Goal: Navigation & Orientation: Find specific page/section

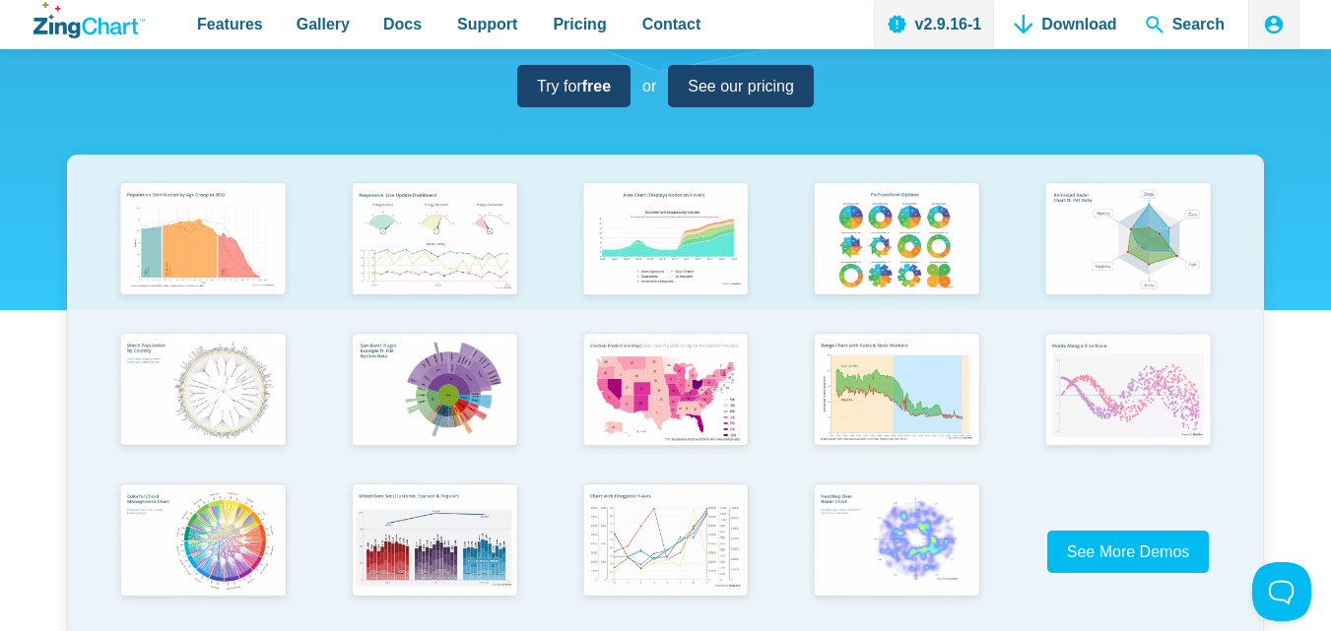
scroll to position [296, 0]
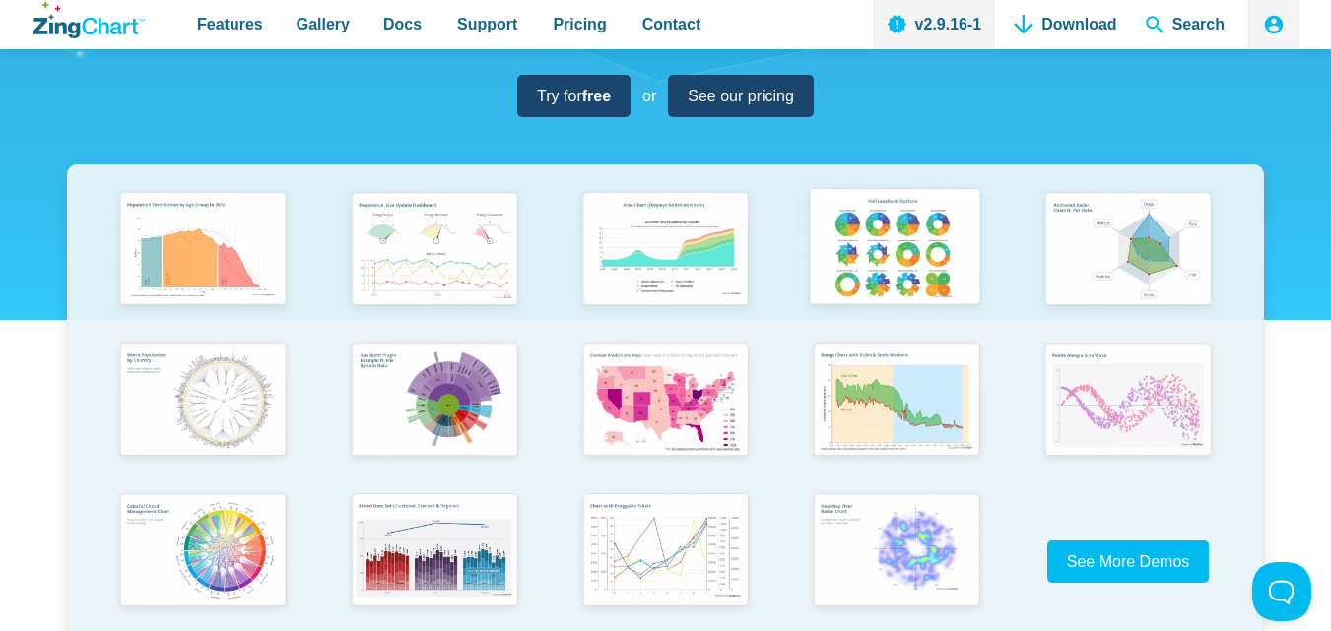
click at [904, 231] on img "App Content" at bounding box center [895, 249] width 190 height 136
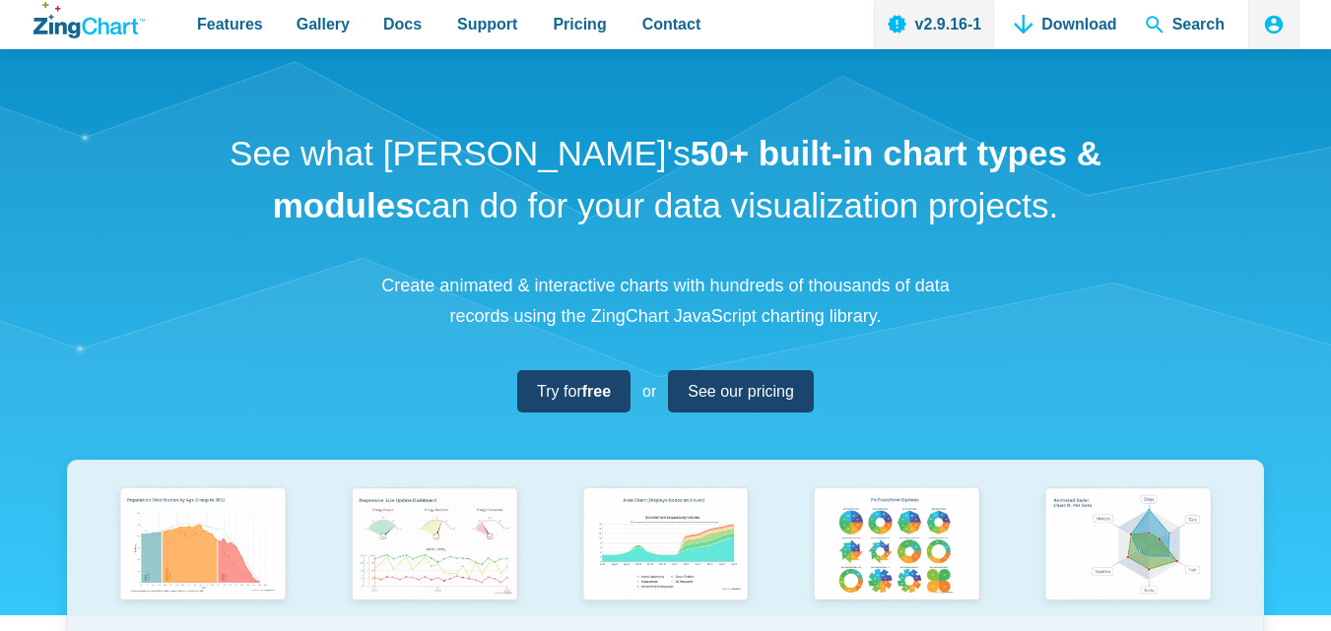
scroll to position [490, 0]
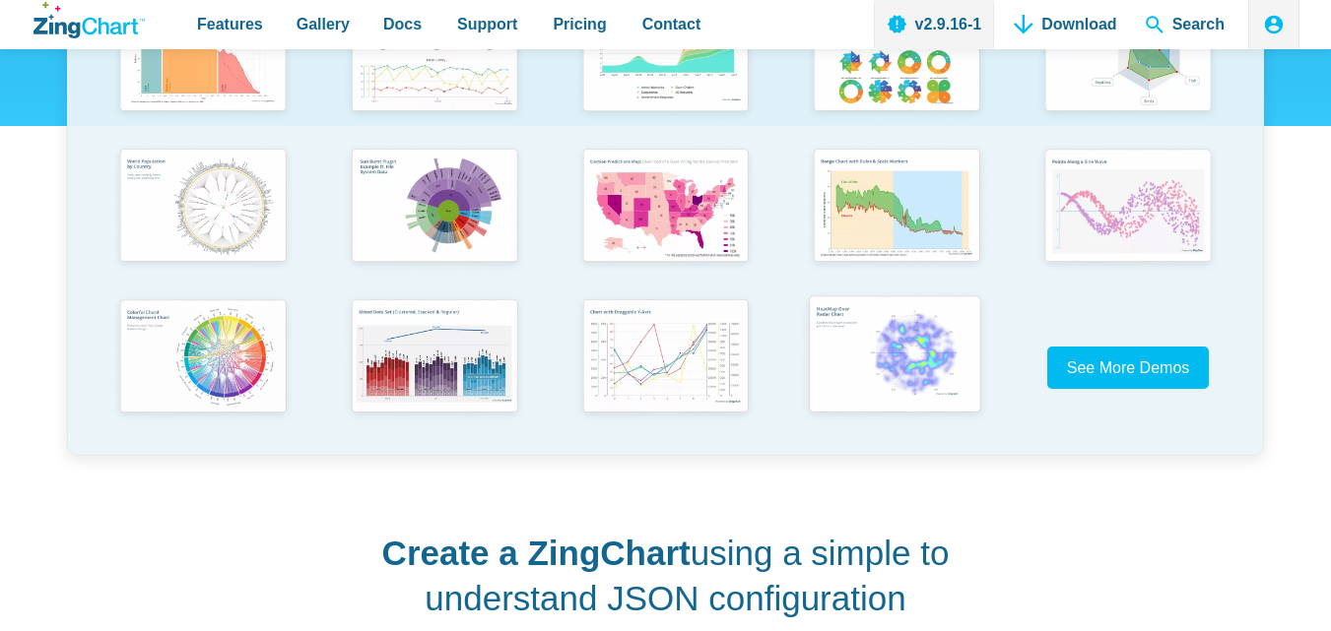
click at [938, 356] on img "App Content" at bounding box center [895, 357] width 190 height 136
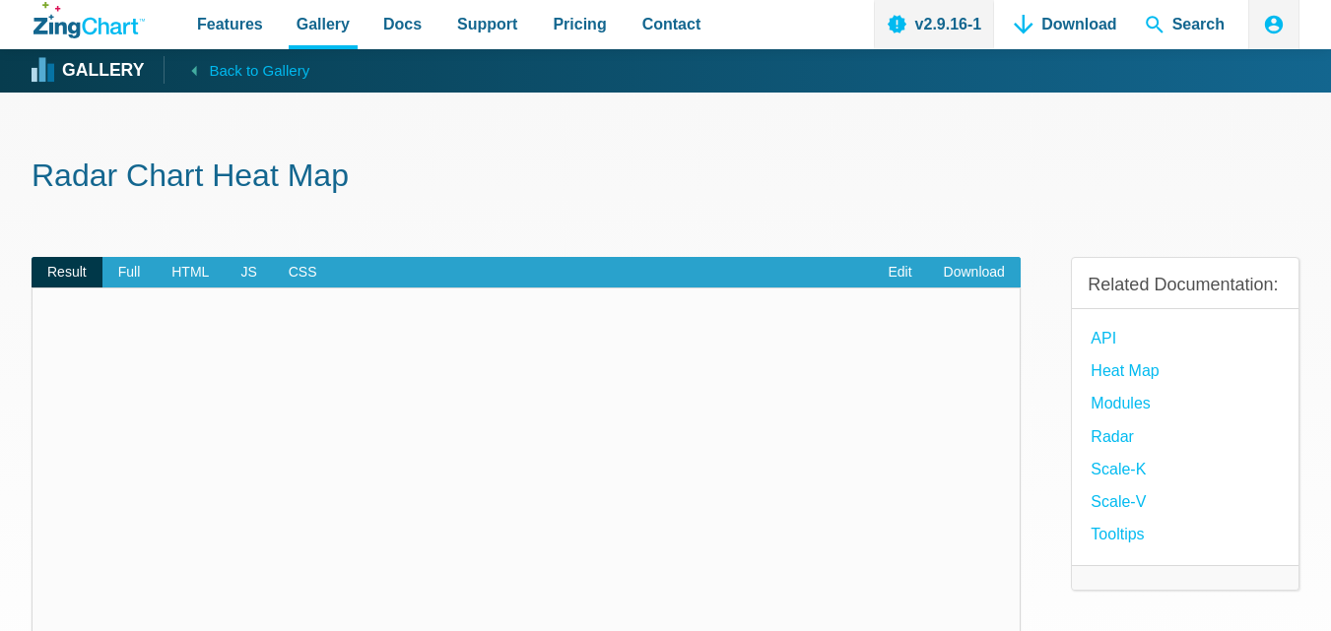
scroll to position [197, 0]
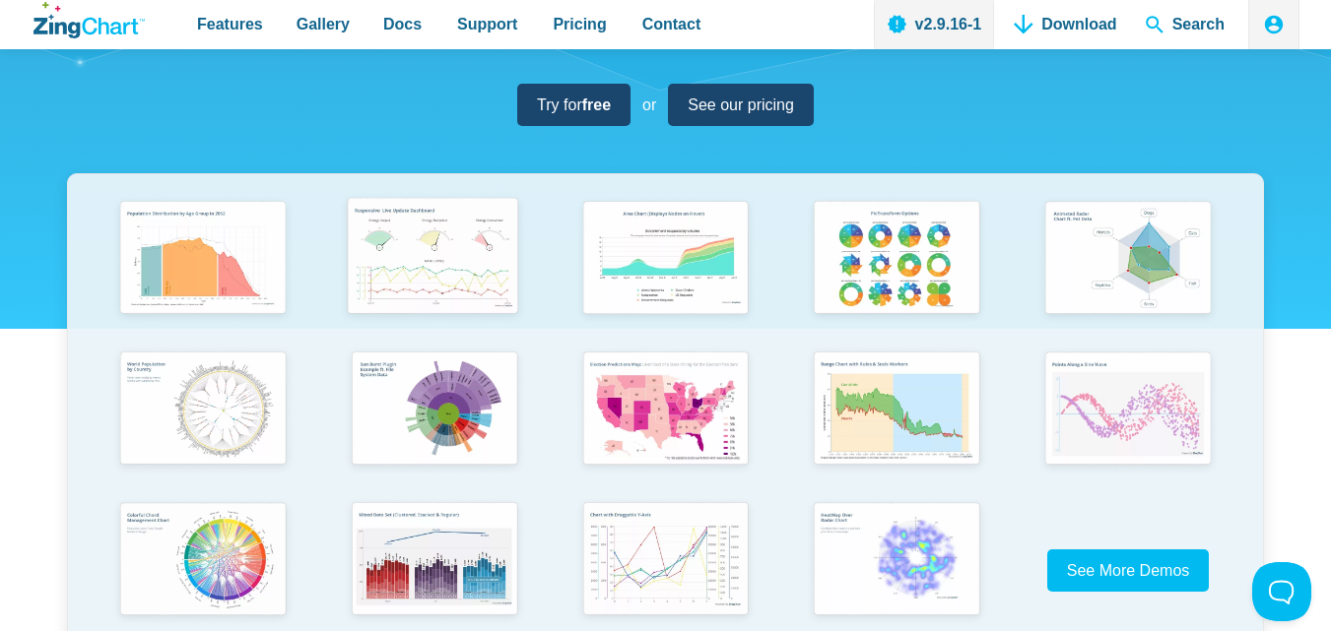
scroll to position [493, 0]
